Goal: Task Accomplishment & Management: Use online tool/utility

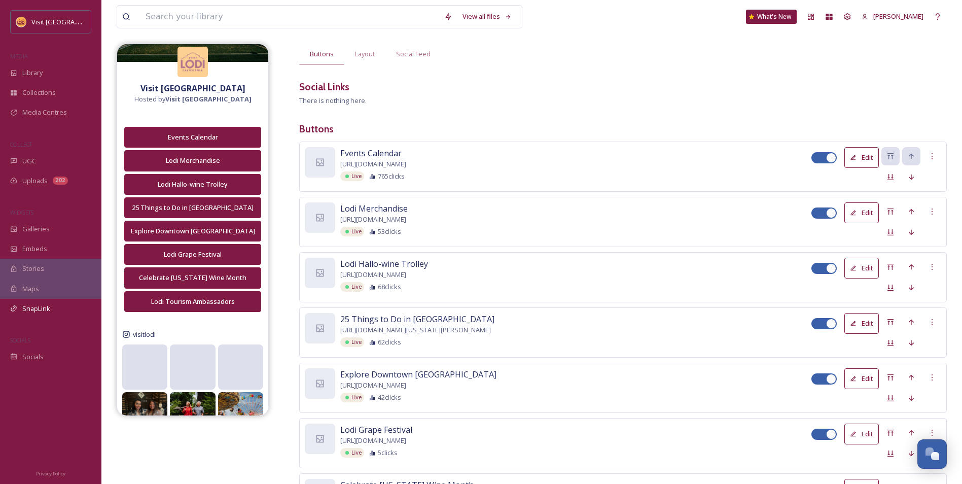
scroll to position [51, 0]
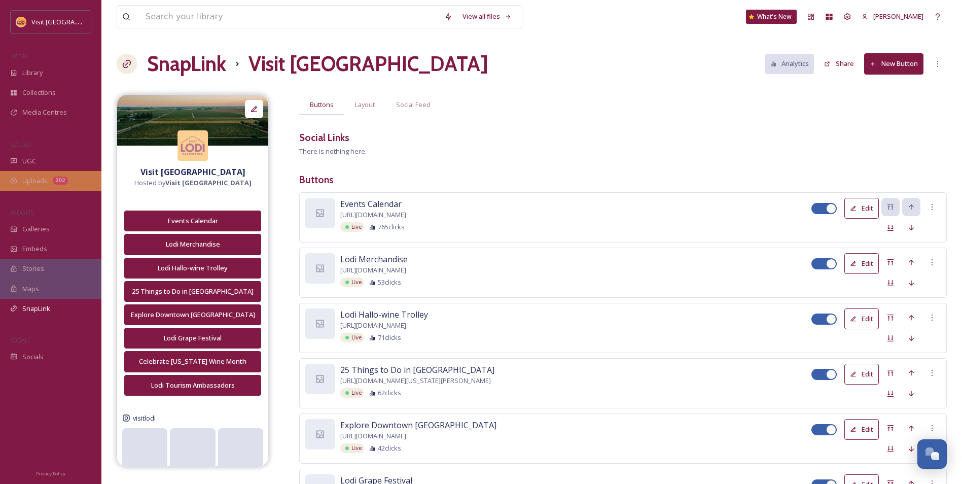
click at [62, 182] on div "202" at bounding box center [60, 181] width 15 height 8
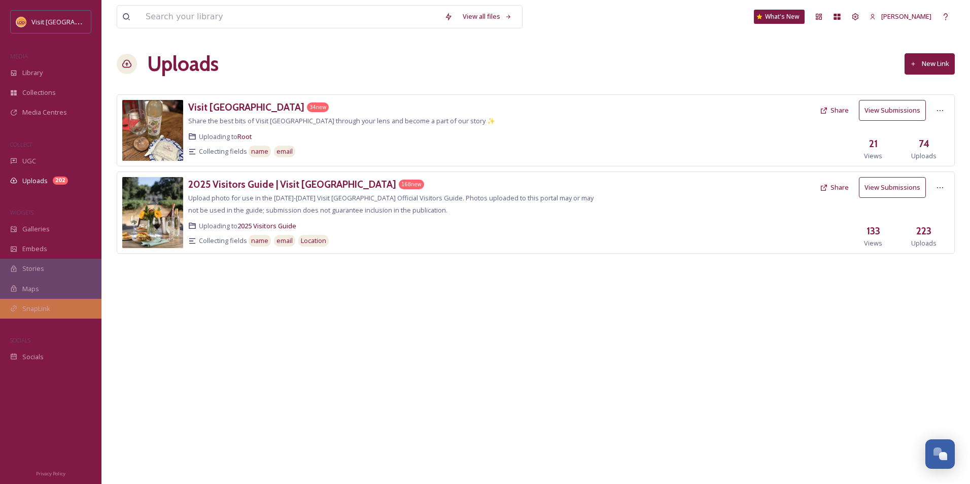
click at [44, 315] on div "SnapLink" at bounding box center [50, 309] width 101 height 20
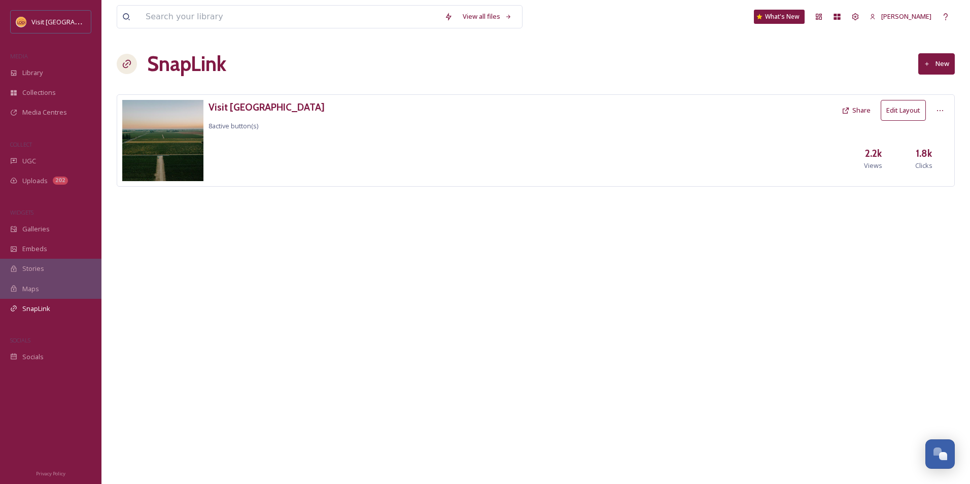
click at [886, 114] on button "Edit Layout" at bounding box center [903, 110] width 45 height 21
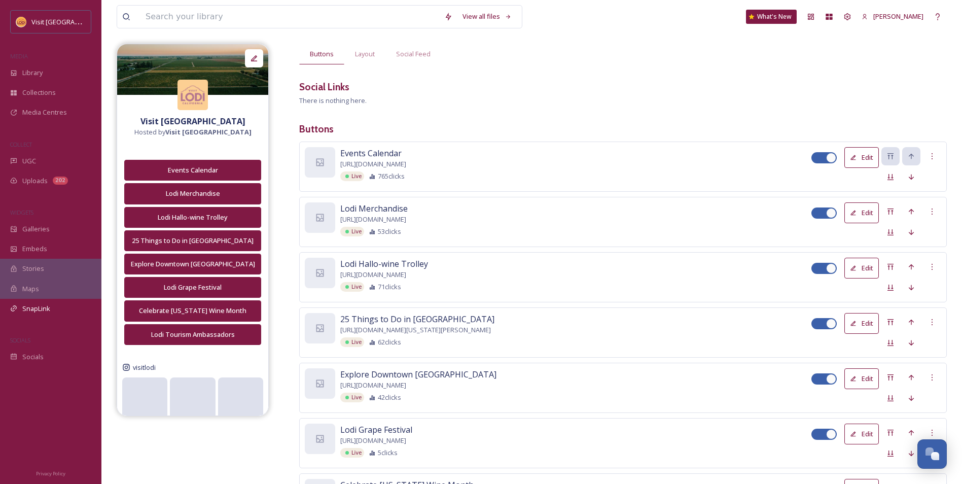
scroll to position [101, 0]
